Goal: Use online tool/utility: Utilize a website feature to perform a specific function

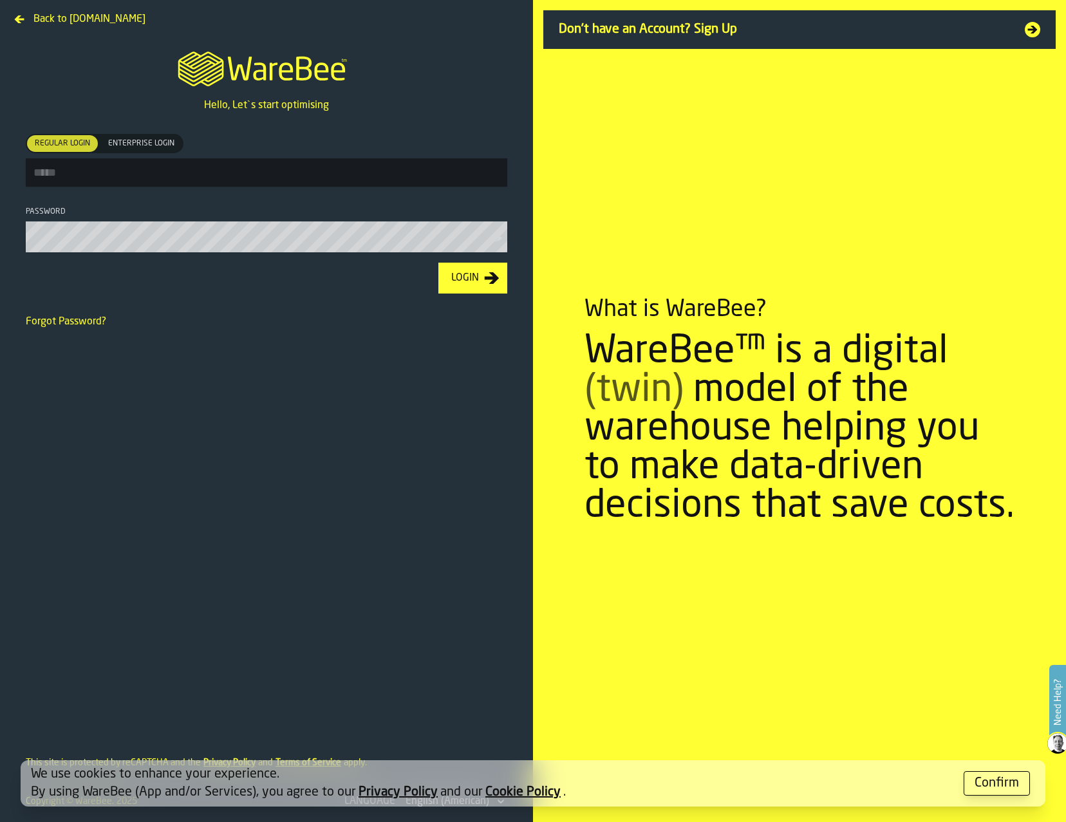
type input "**********"
click at [463, 286] on div "Login" at bounding box center [465, 277] width 38 height 15
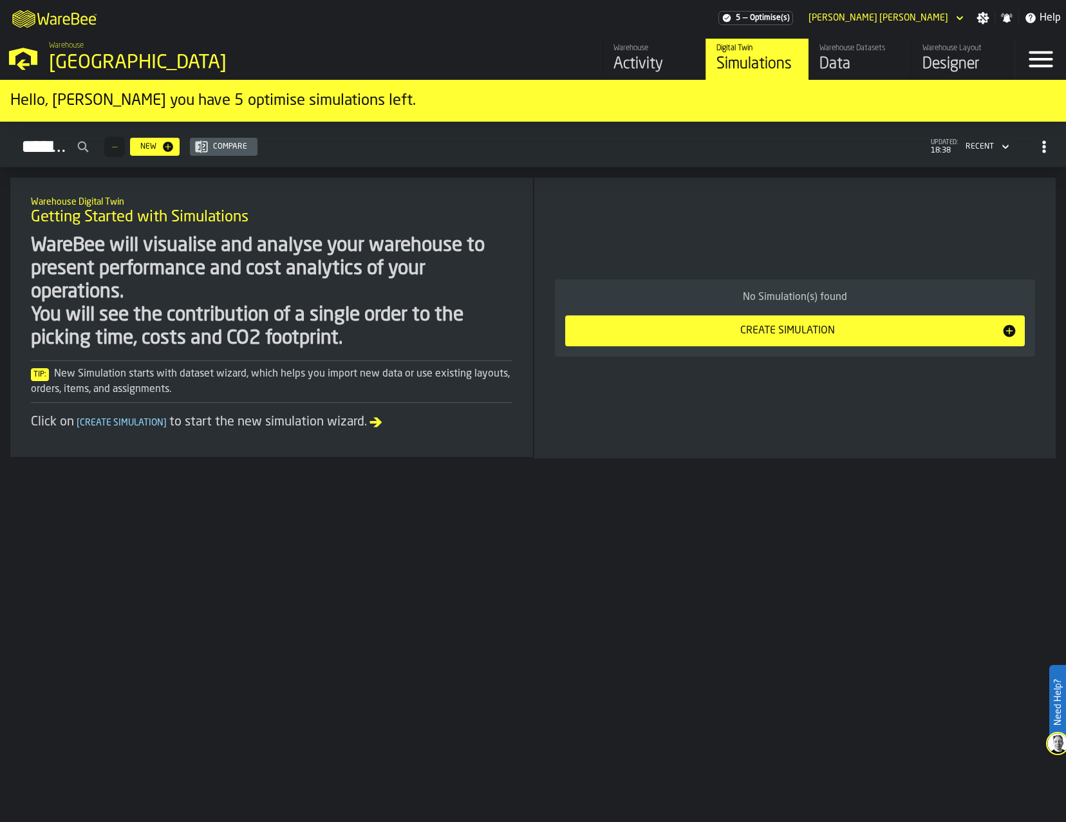
click at [30, 19] on icon "M A K I N G W A R E H O U S E S M O R E EF F I C I E N T" at bounding box center [55, 18] width 95 height 26
click at [28, 59] on icon "button-toggle-Open —> Warehouse Menu" at bounding box center [23, 56] width 31 height 31
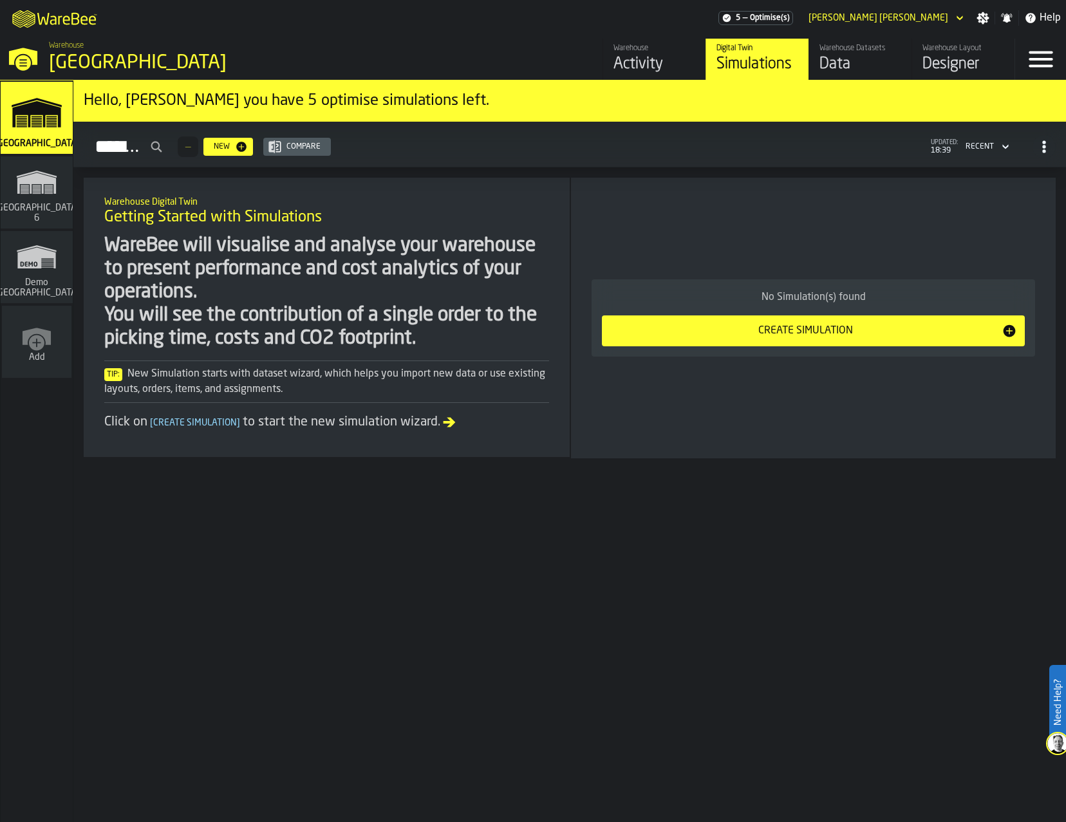
click at [38, 349] on icon "link-to-/wh/new" at bounding box center [36, 342] width 15 height 15
click at [44, 202] on icon "link-to-/wh/i/c197e670-ee8f-4453-bf34-3a307f325547/simulations" at bounding box center [37, 182] width 62 height 41
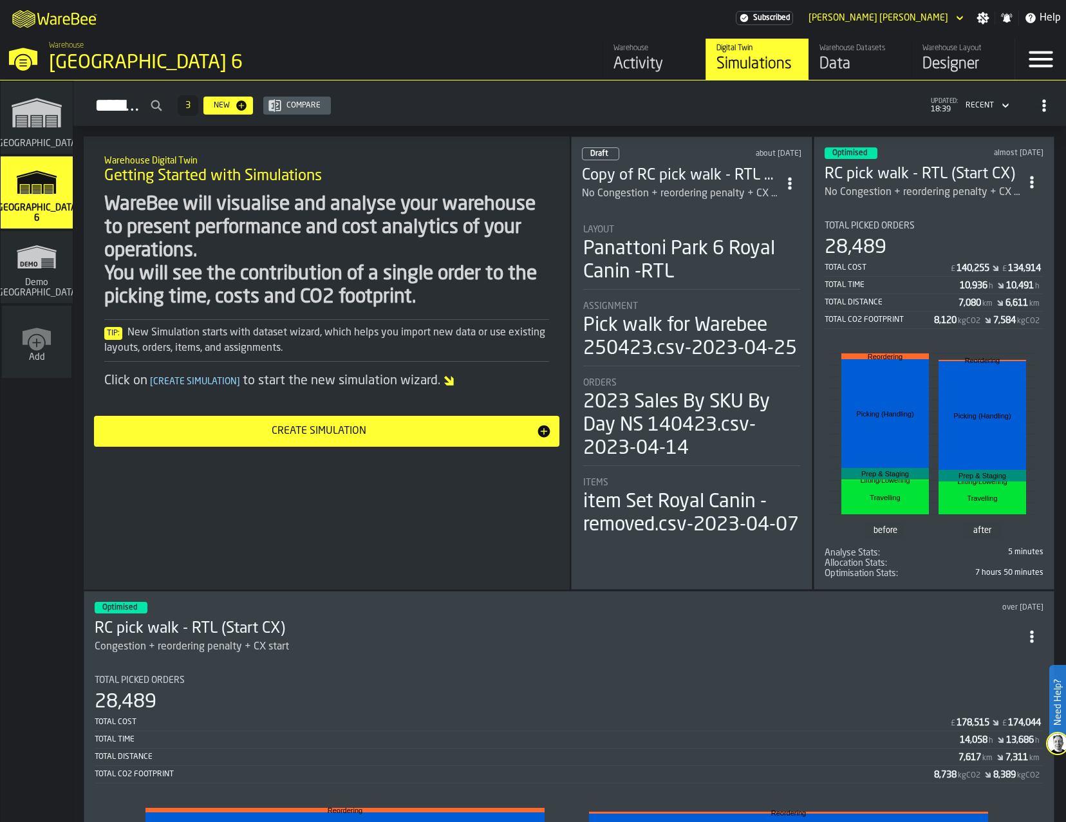
click at [31, 115] on polygon "link-to-/wh/i/9cfe6312-2cbc-408b-a97a-bed0d703c101/simulations" at bounding box center [36, 114] width 48 height 26
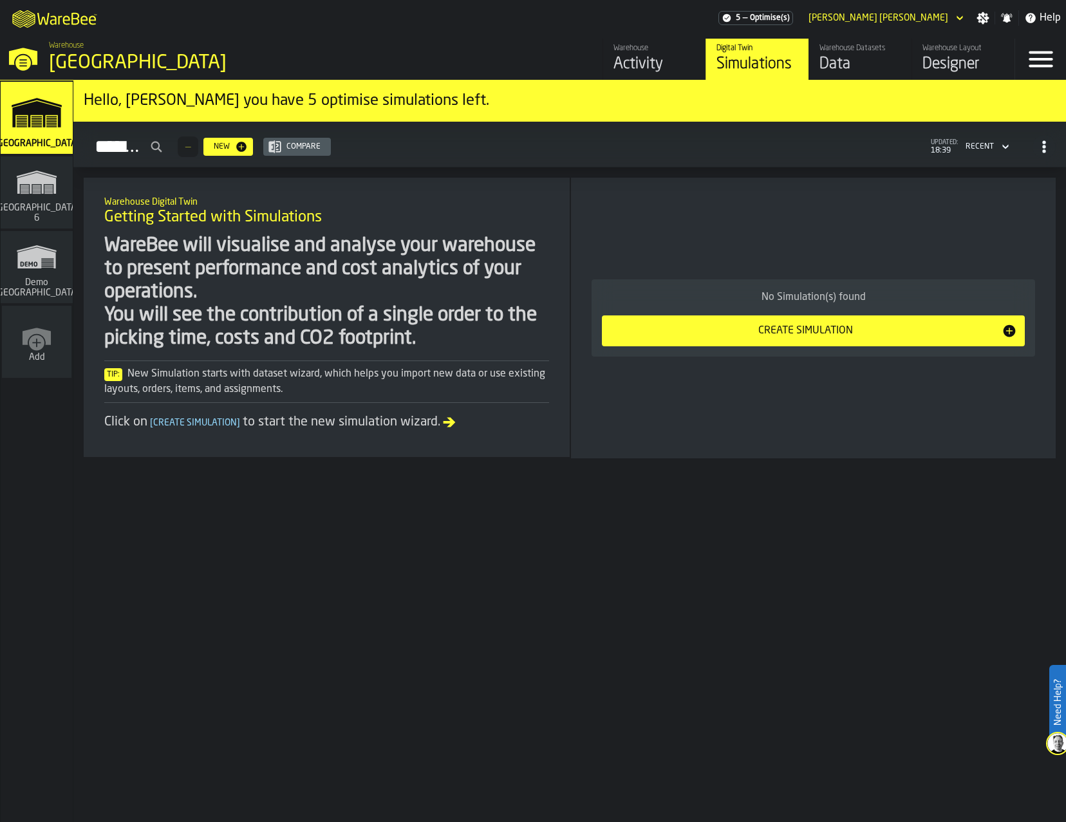
click at [46, 183] on polygon "link-to-/wh/i/c197e670-ee8f-4453-bf34-3a307f325547/simulations" at bounding box center [36, 183] width 39 height 21
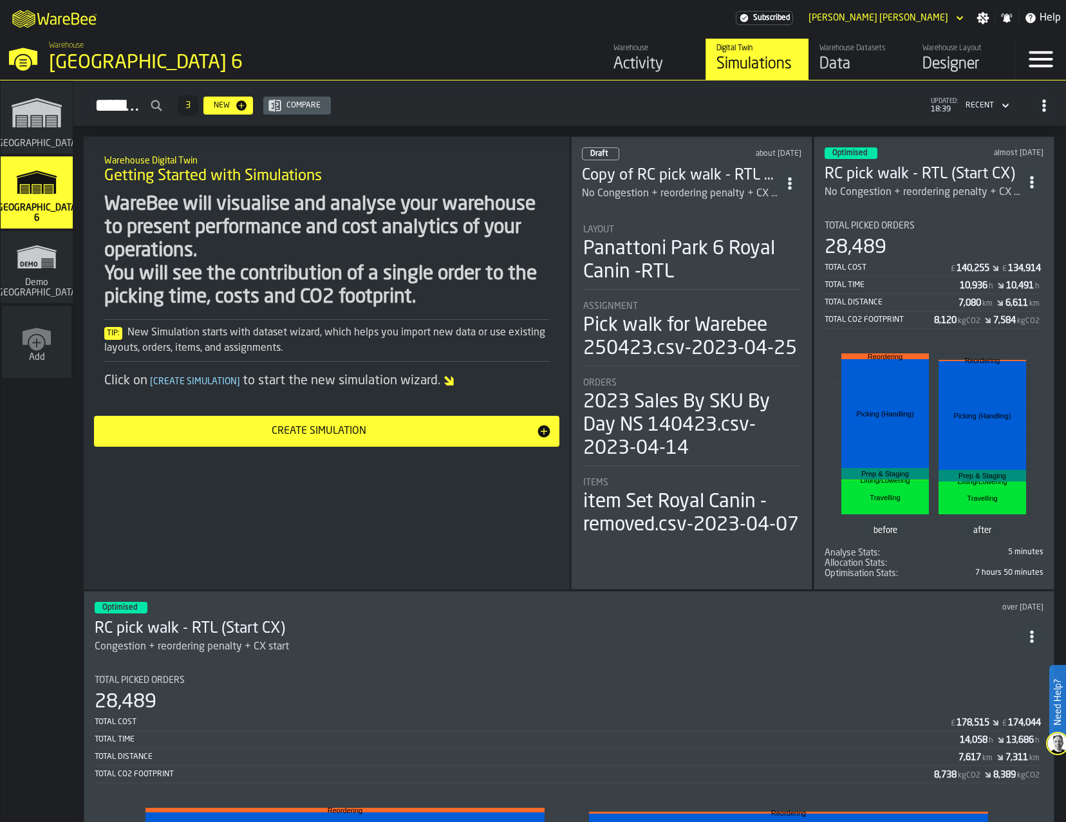
click at [898, 196] on div "No Congestion + reordering penalty + CX start-2m3 Aisl" at bounding box center [923, 192] width 196 height 15
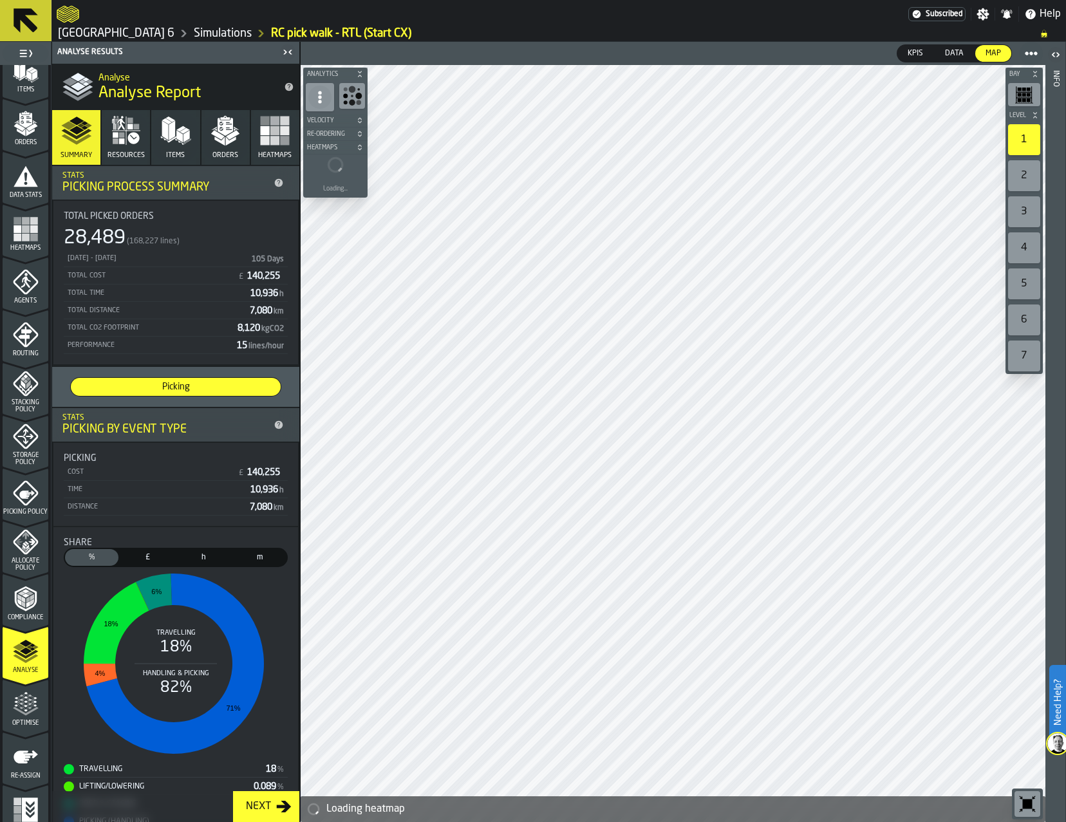
scroll to position [193, 0]
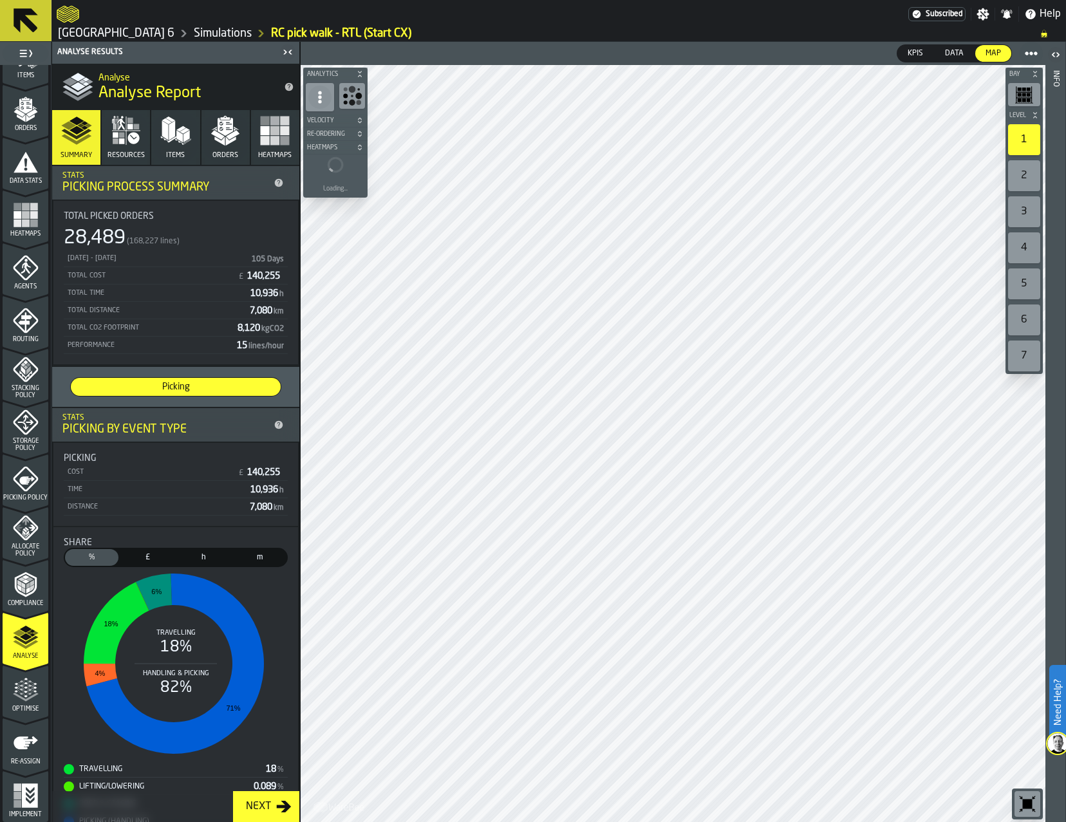
click at [26, 799] on icon "menu Implement" at bounding box center [26, 796] width 26 height 26
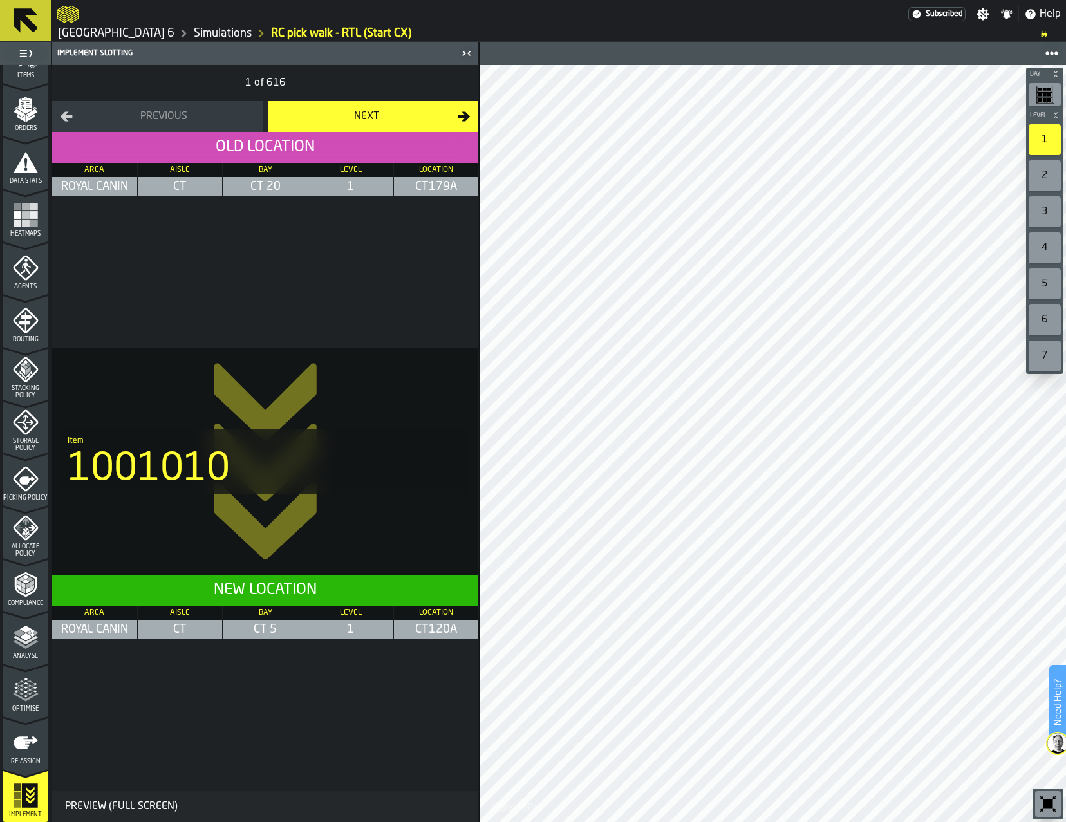
click at [379, 119] on div "Next" at bounding box center [366, 116] width 182 height 15
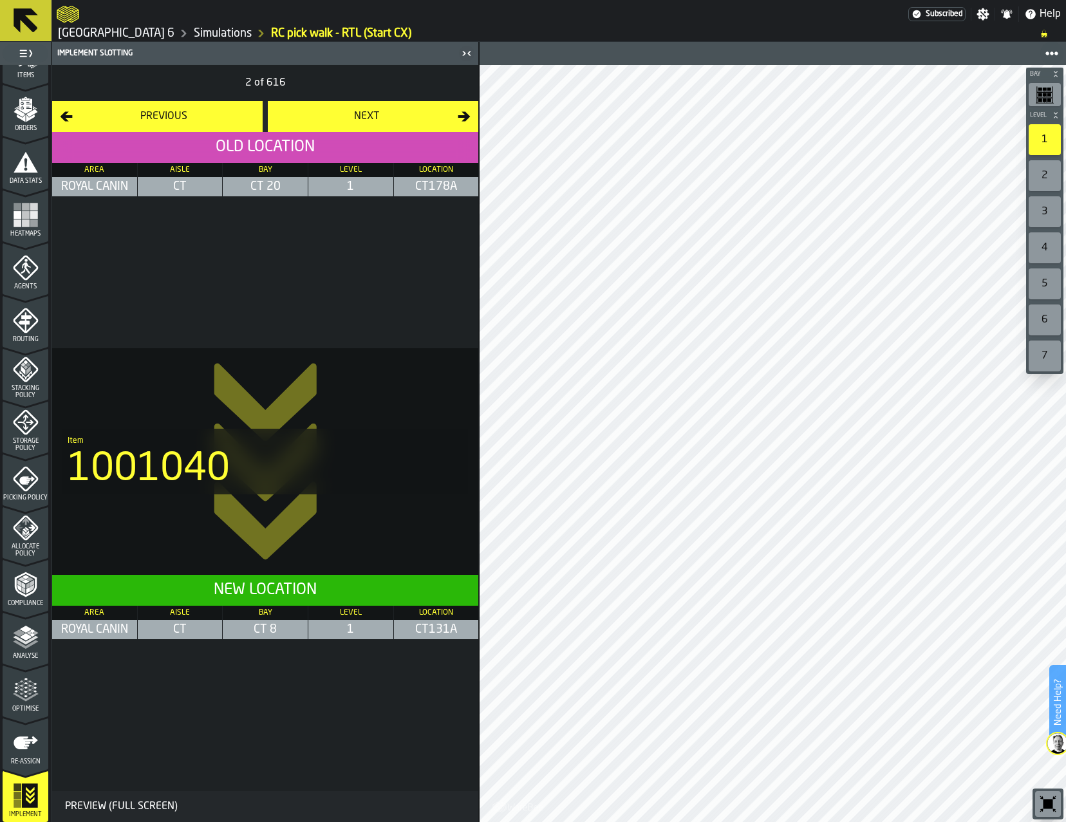
click at [71, 122] on icon "button-Previous" at bounding box center [66, 116] width 13 height 13
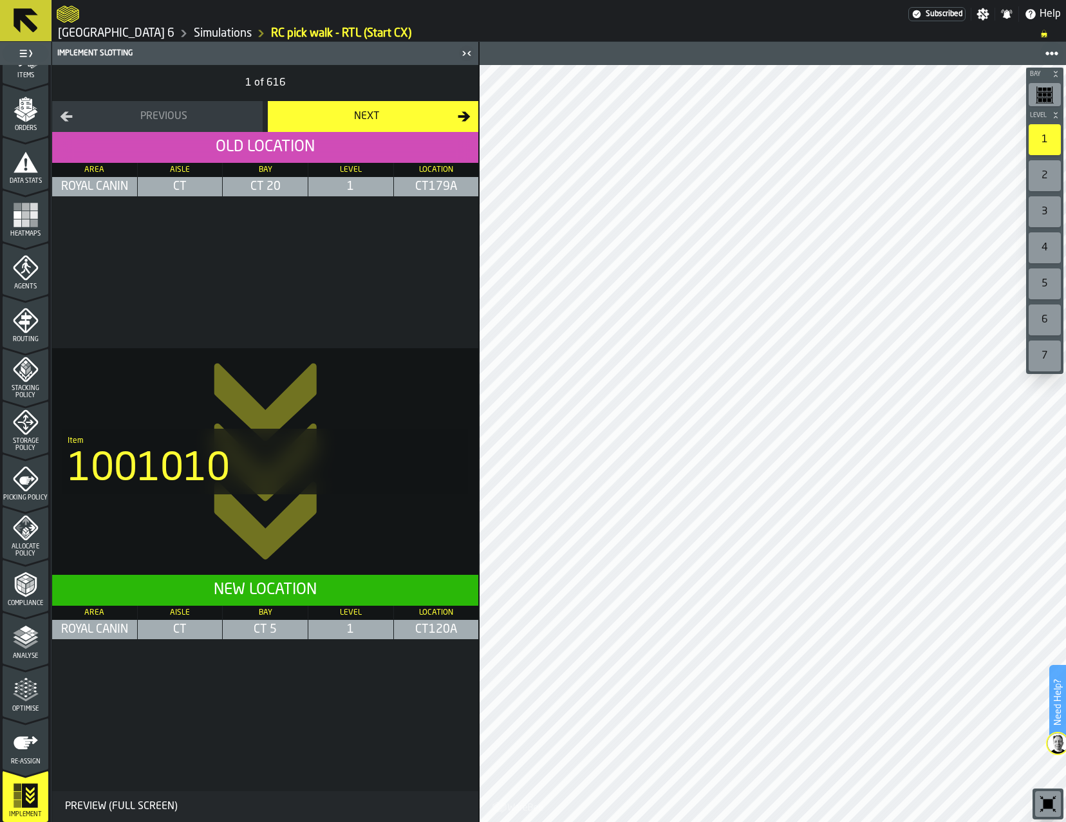
click at [30, 754] on icon "menu Re-assign" at bounding box center [26, 743] width 26 height 26
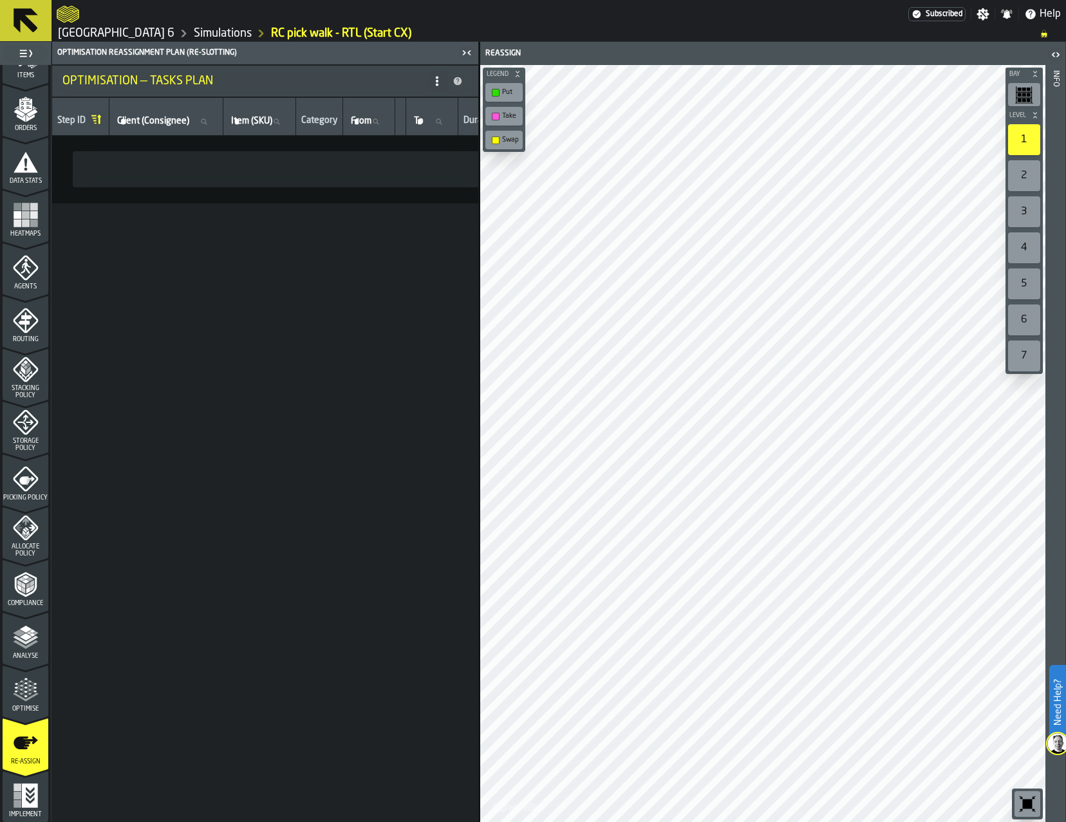
click at [437, 83] on icon at bounding box center [437, 81] width 10 height 10
click at [363, 141] on div "Show Assignment Changes" at bounding box center [385, 145] width 108 height 31
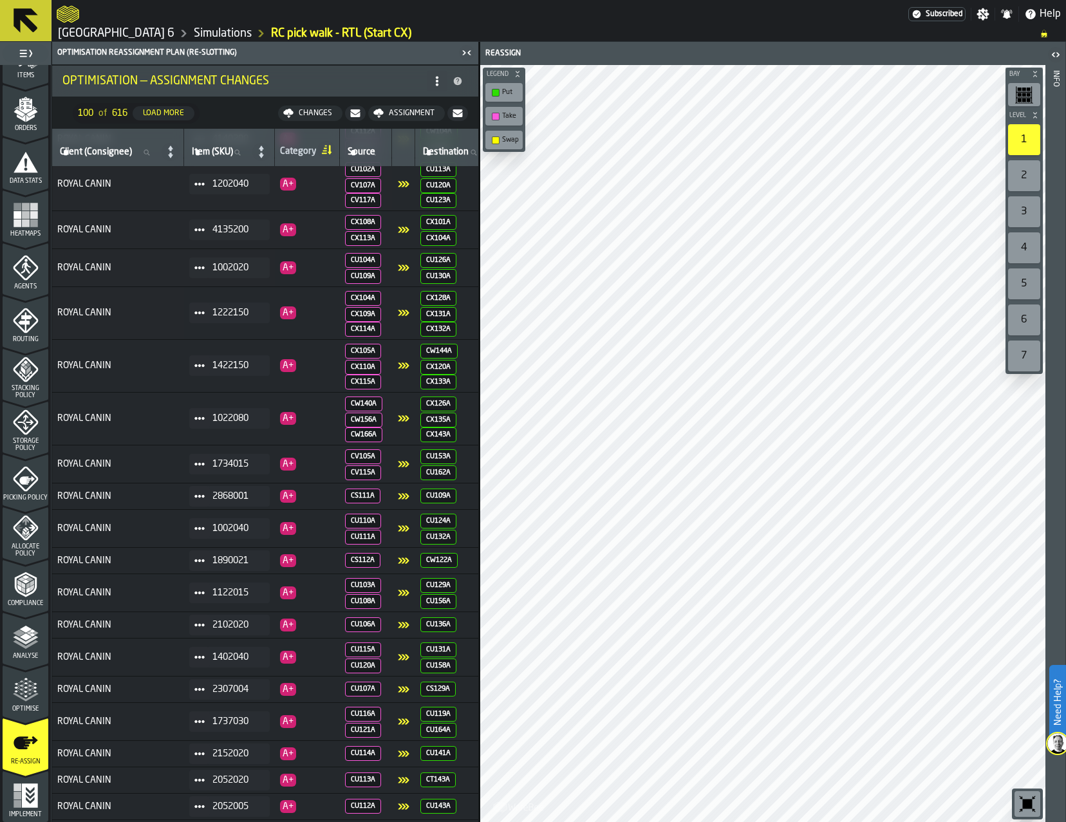
scroll to position [0, 0]
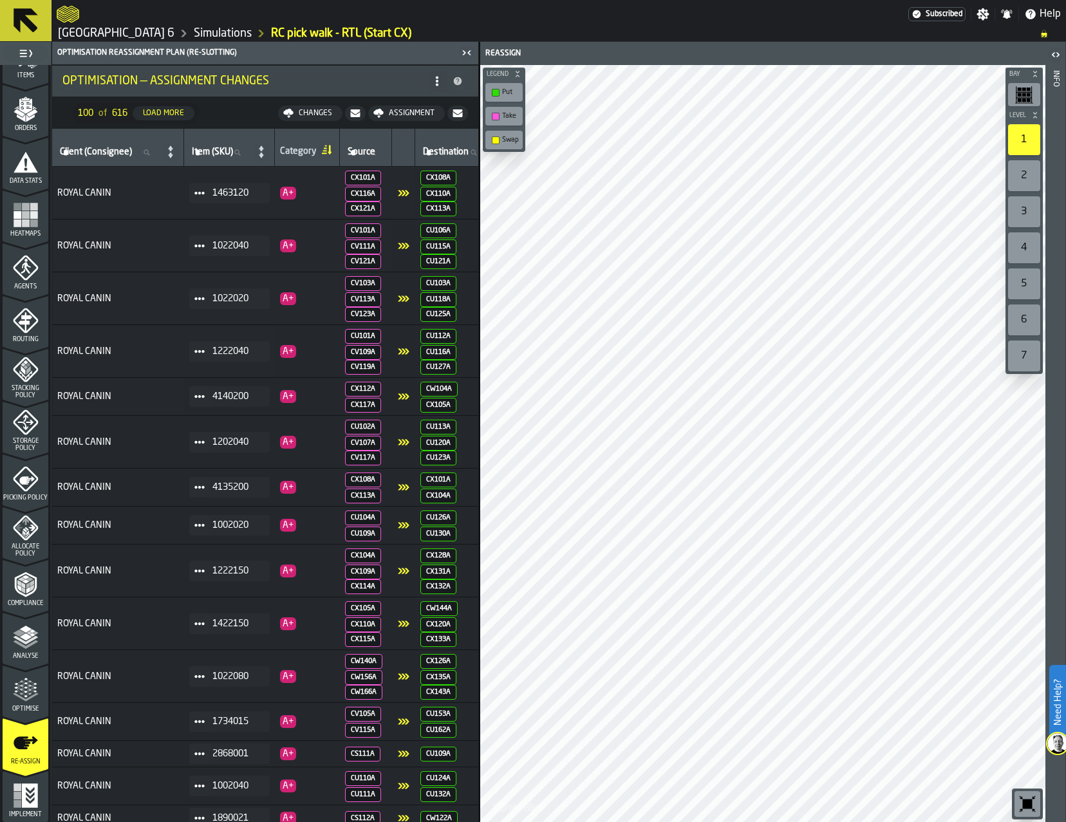
click at [322, 115] on div "Changes" at bounding box center [316, 113] width 44 height 9
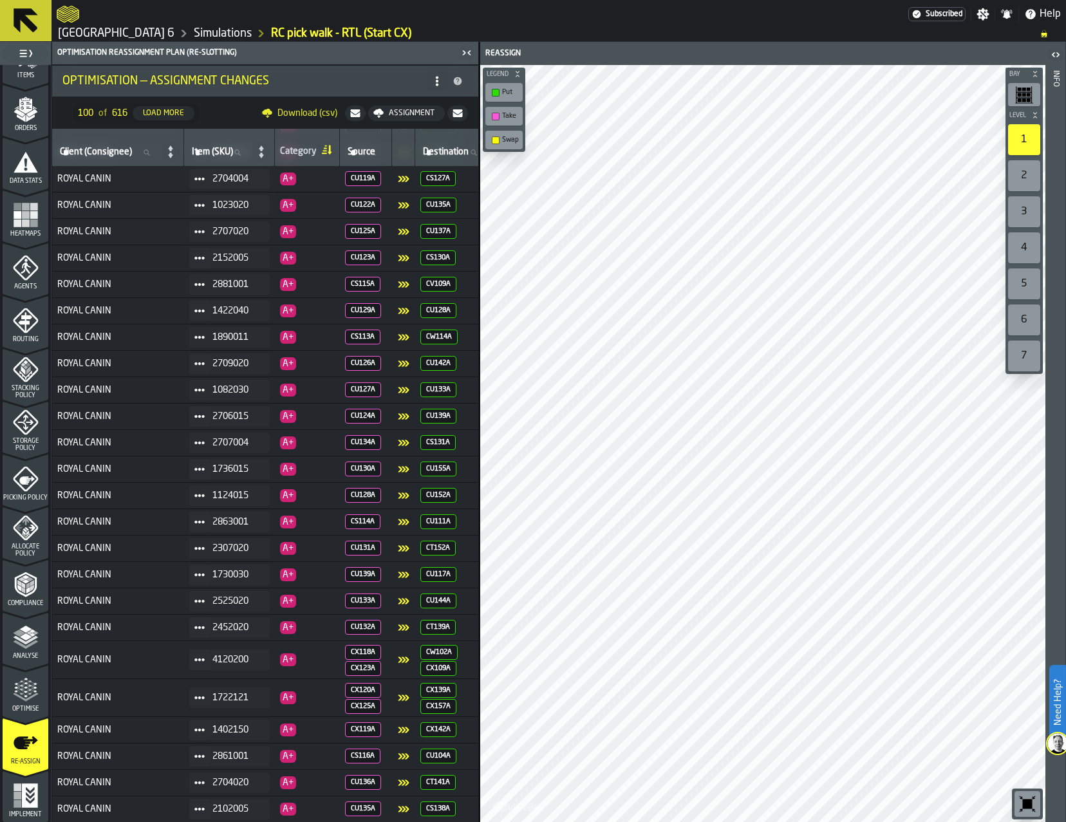
scroll to position [765, 0]
